Goal: Find specific page/section: Find specific page/section

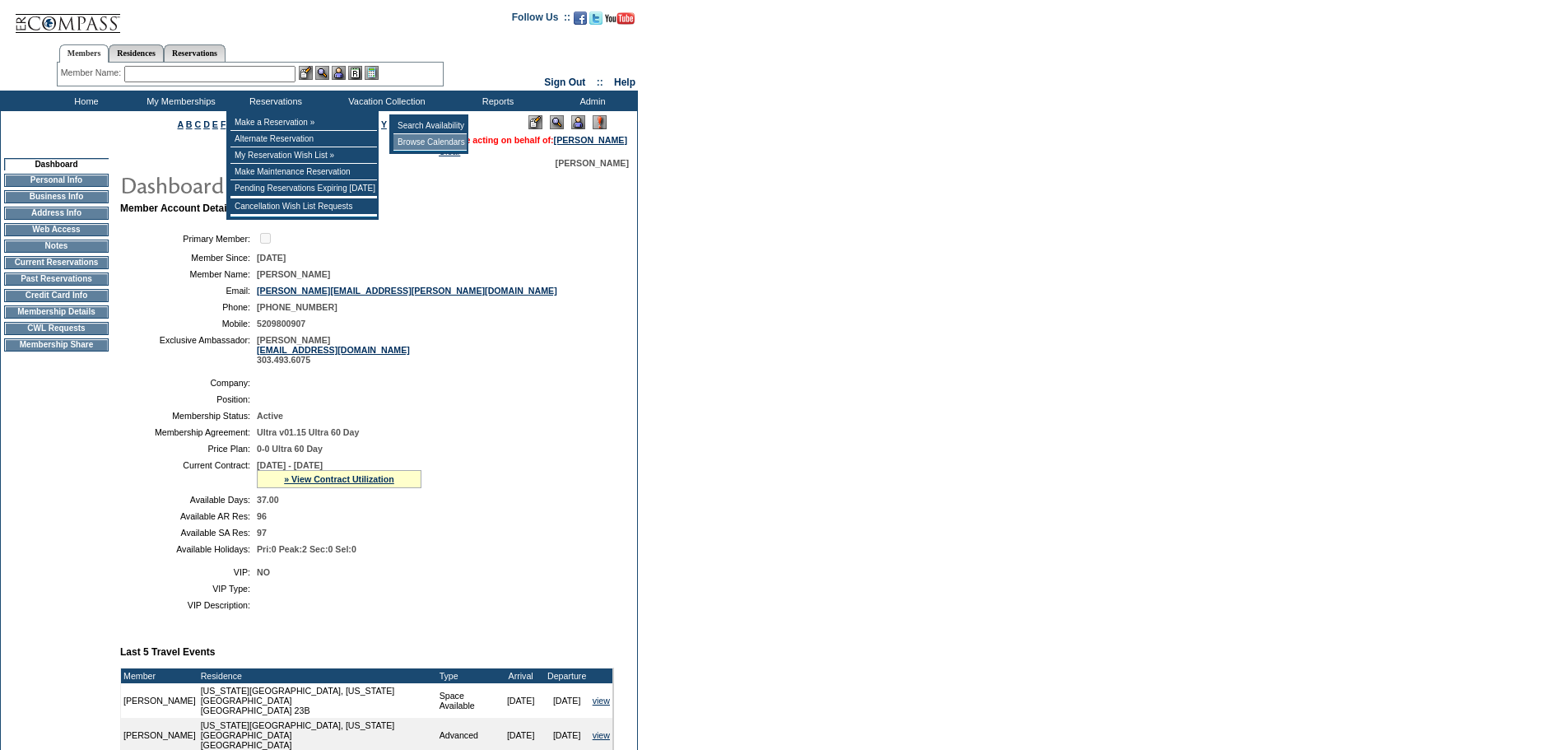
click at [418, 141] on td "Browse Calendars" at bounding box center [430, 142] width 74 height 16
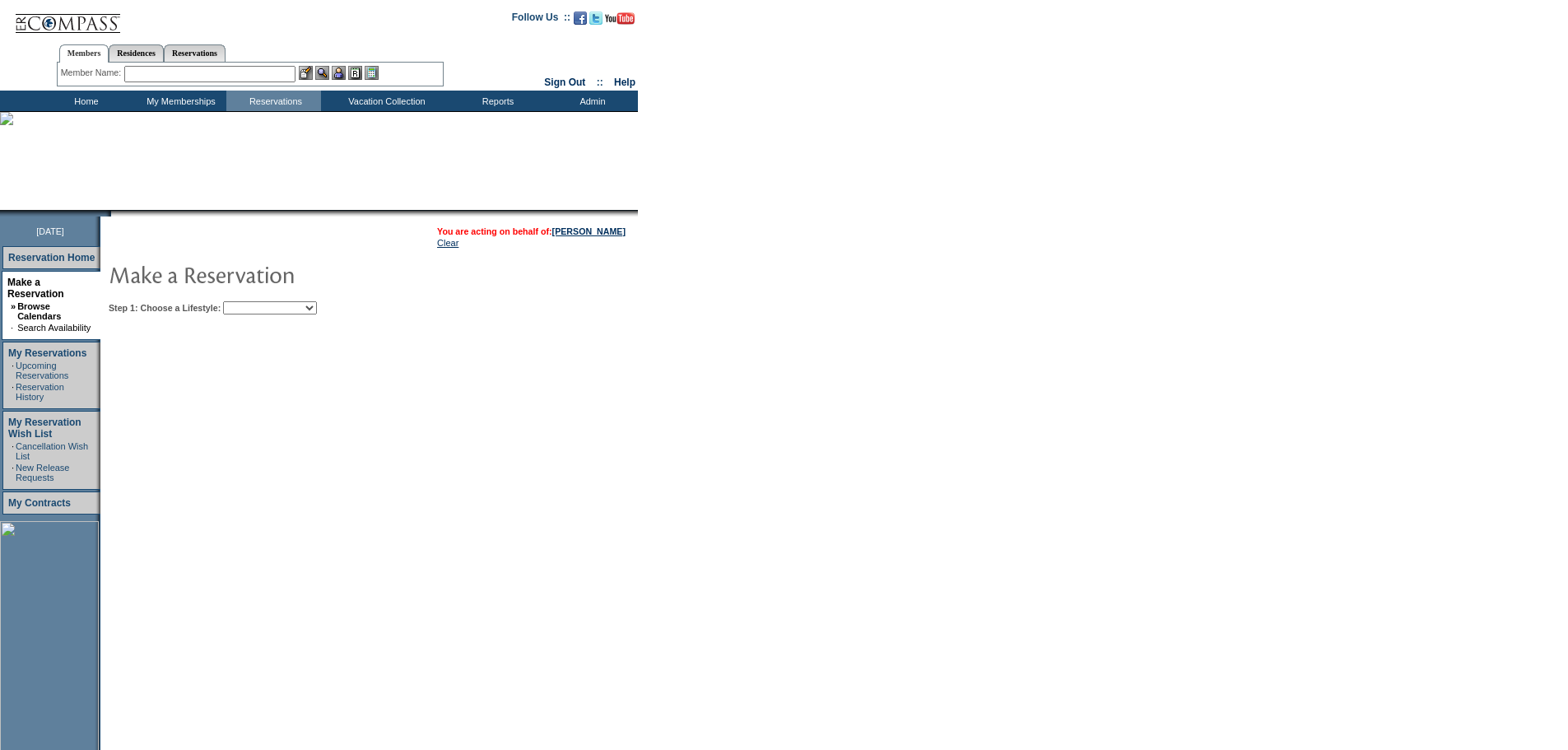
click at [317, 308] on select "Beach Leisure Metropolitan Mountain OIAL for Adventure OIAL for Couples OIAL fo…" at bounding box center [270, 307] width 93 height 13
select select "Mountain"
click at [251, 303] on select "Beach Leisure Metropolitan Mountain OIAL for Adventure OIAL for Couples OIAL fo…" at bounding box center [270, 307] width 93 height 13
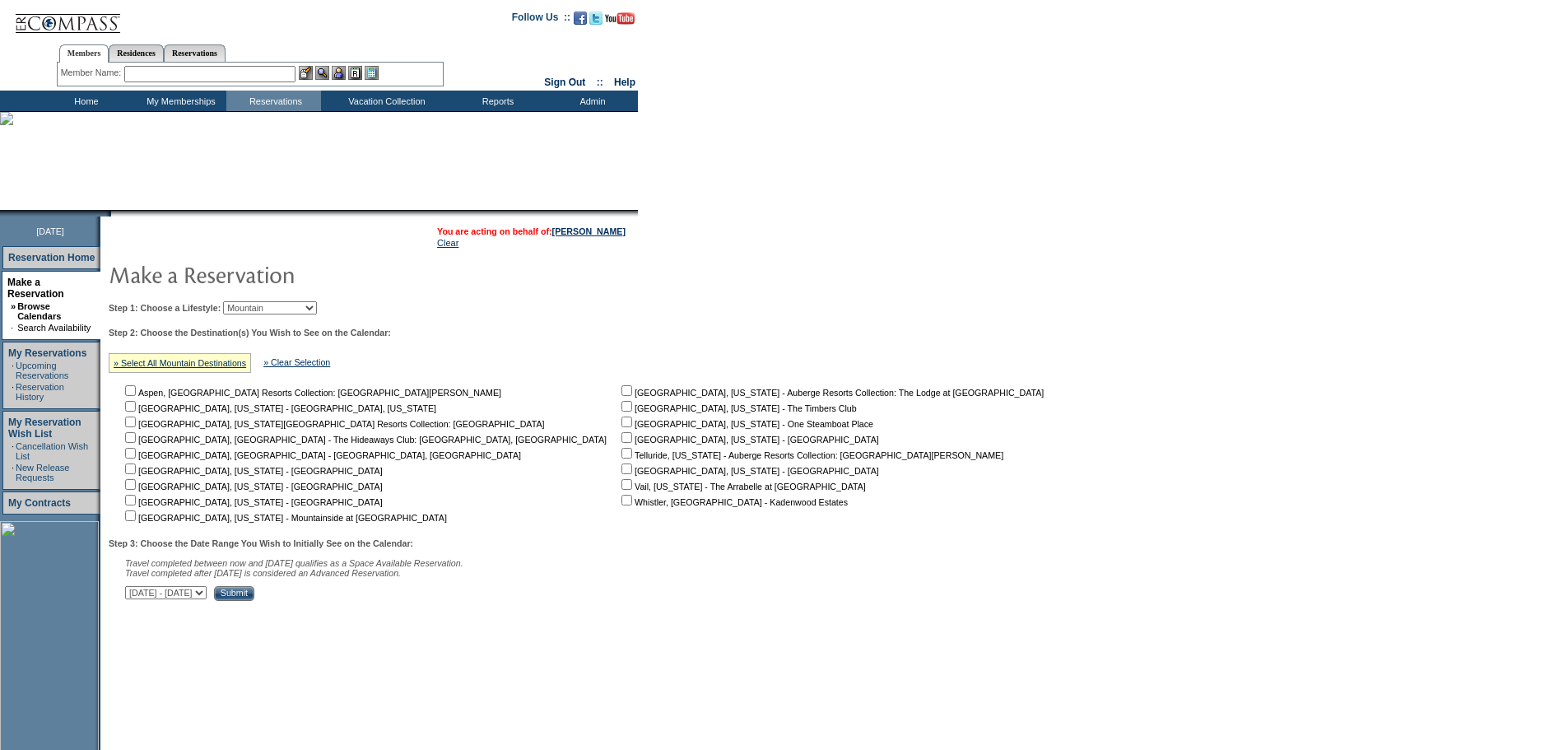
click at [621, 487] on input "checkbox" at bounding box center [627, 484] width 10 height 10
checkbox input "true"
click at [254, 599] on input "Submit" at bounding box center [234, 593] width 41 height 15
